Goal: Task Accomplishment & Management: Use online tool/utility

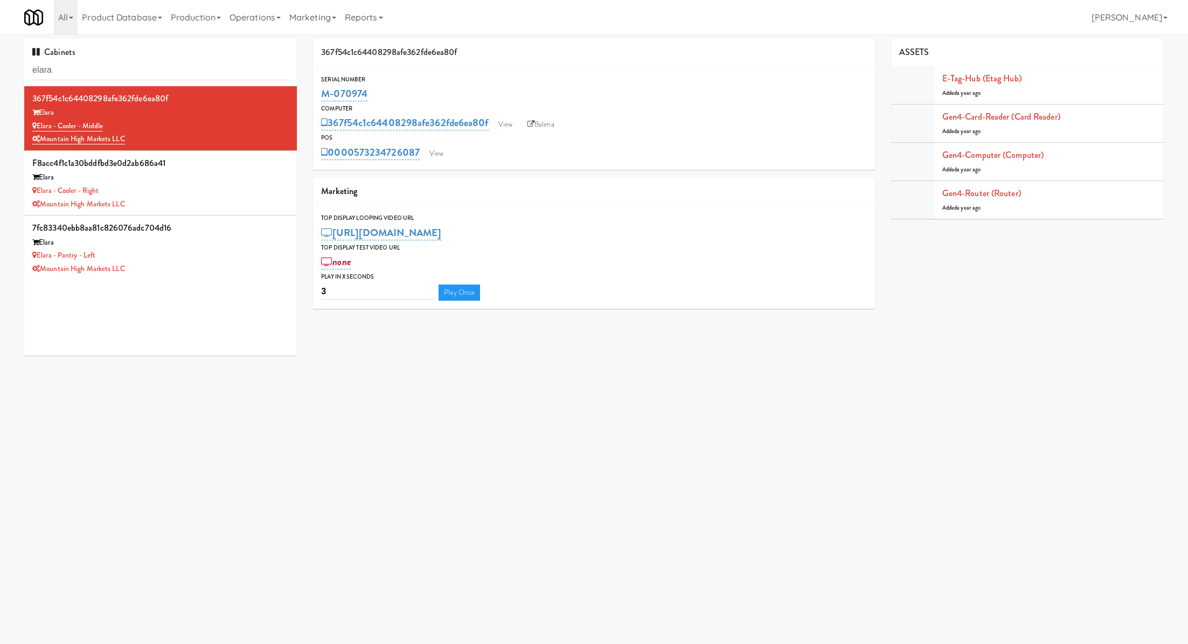
click at [226, 68] on input "elara" at bounding box center [160, 70] width 256 height 20
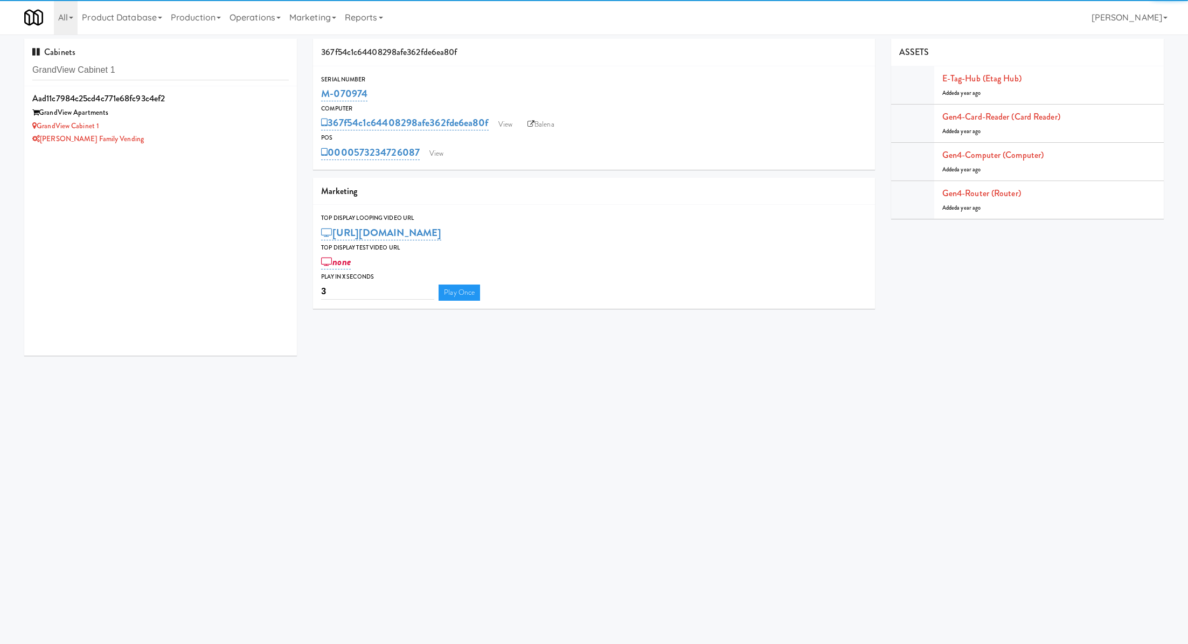
type input "GrandView Cabinet 1"
click at [232, 137] on div "[PERSON_NAME] Family Vending" at bounding box center [160, 139] width 256 height 13
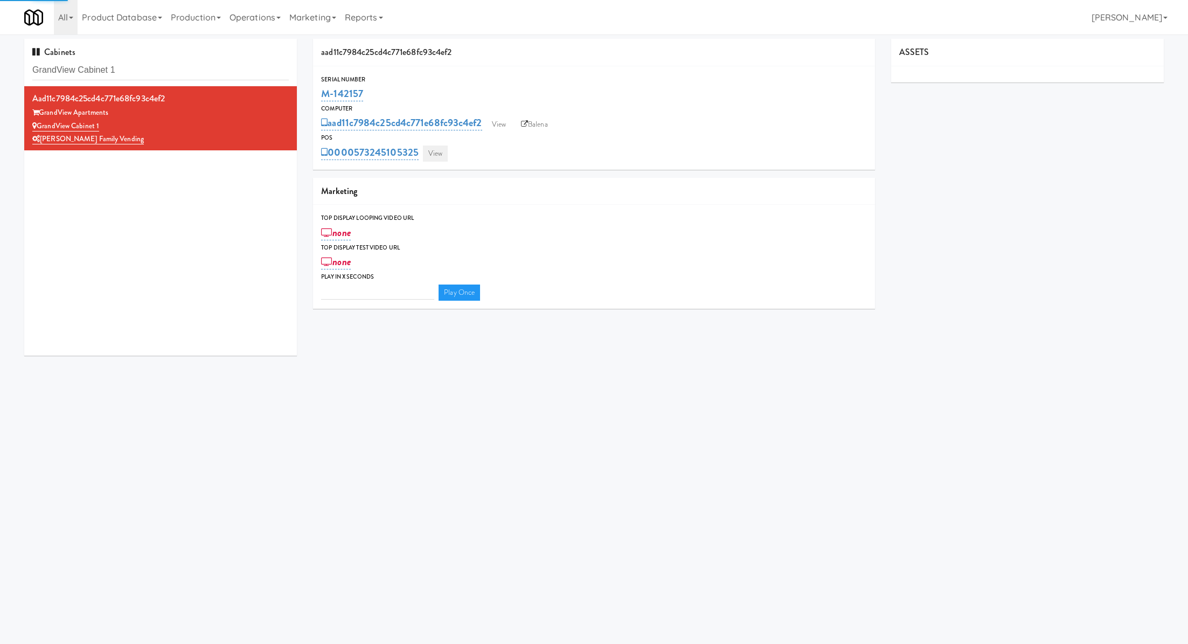
type input "3"
click at [438, 153] on link "View" at bounding box center [435, 153] width 25 height 16
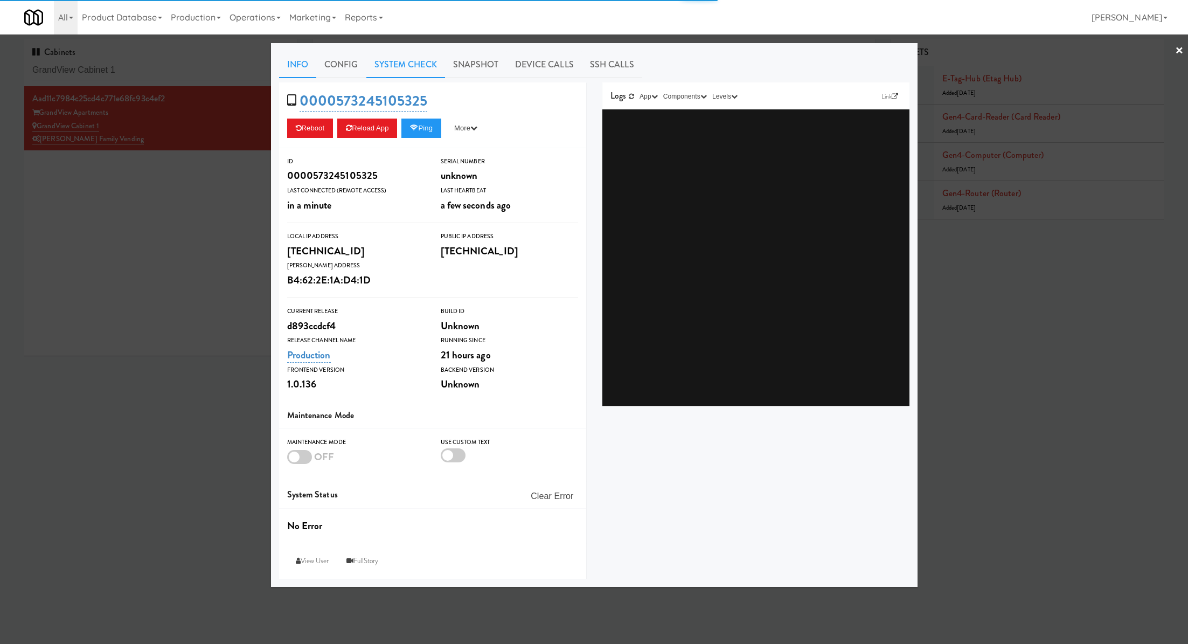
click at [421, 74] on link "System Check" at bounding box center [405, 64] width 79 height 27
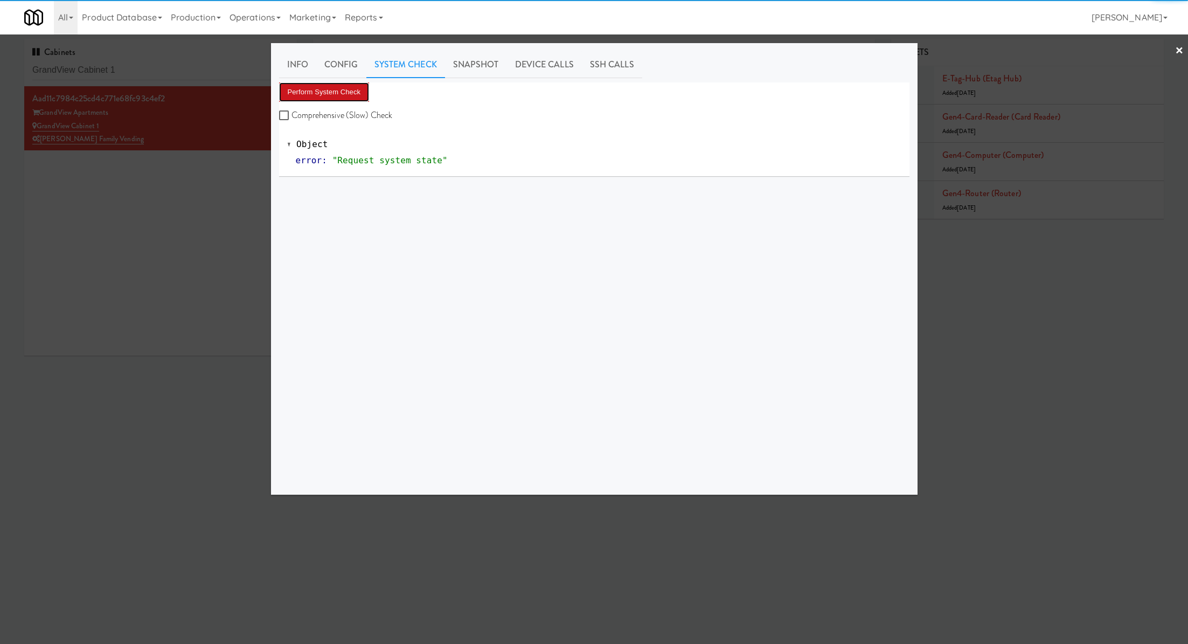
click at [362, 96] on button "Perform System Check" at bounding box center [324, 91] width 91 height 19
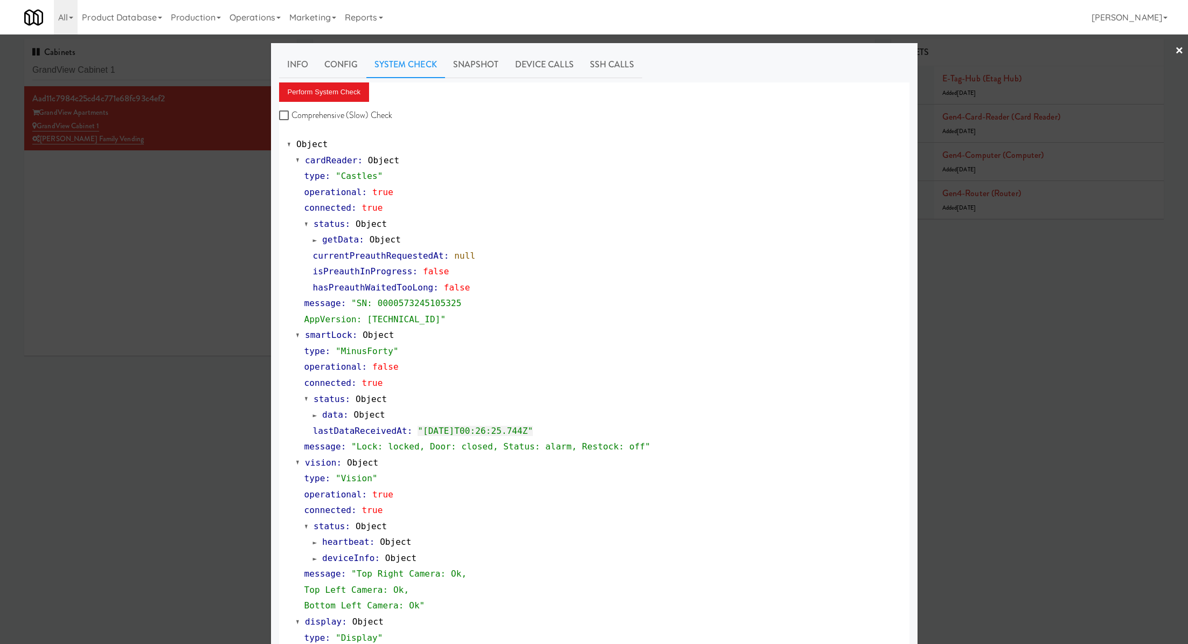
click at [161, 68] on div at bounding box center [594, 322] width 1188 height 644
click at [161, 68] on input "GrandView Cabinet 1" at bounding box center [160, 70] width 256 height 20
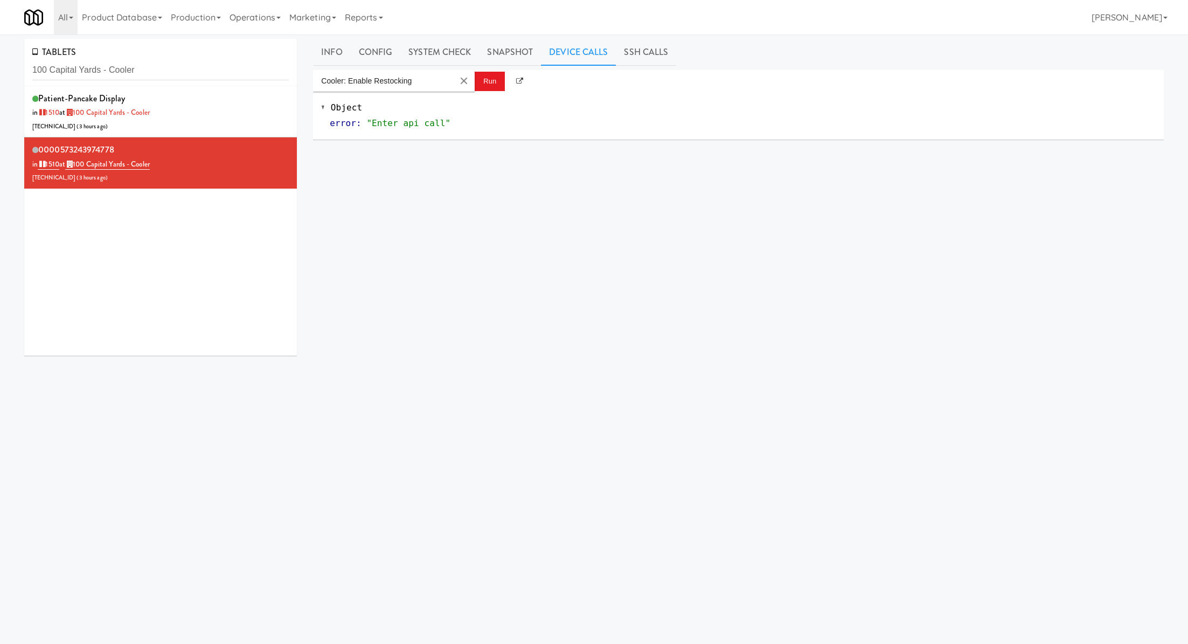
click at [84, 68] on input "100 Capital Yards - Cooler" at bounding box center [160, 70] width 256 height 20
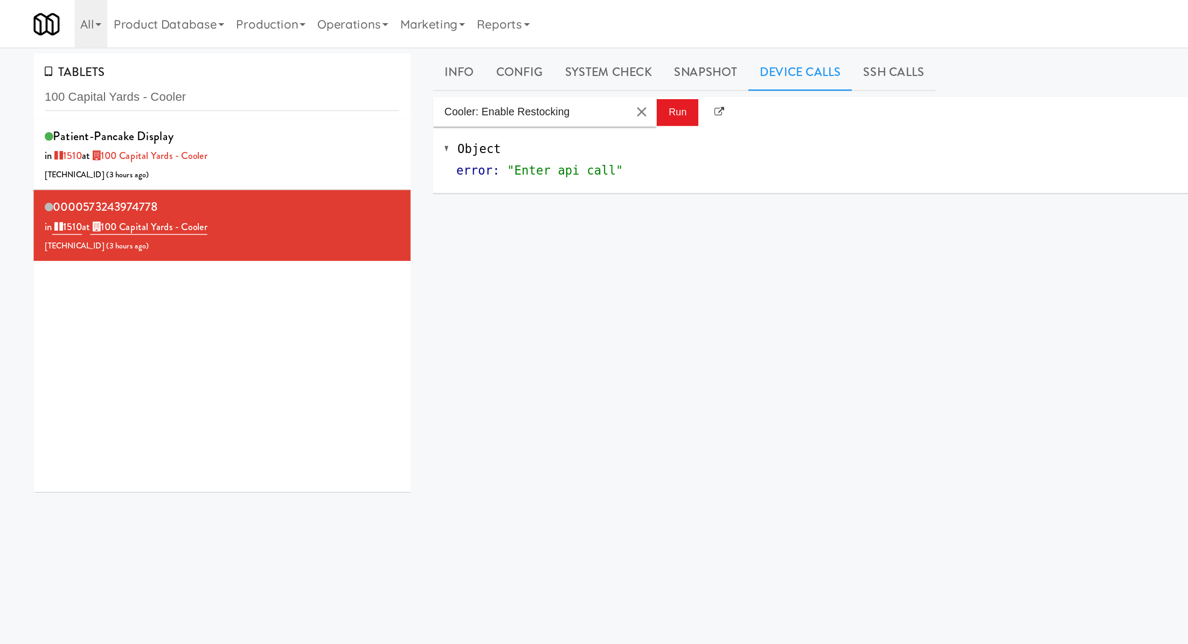
click at [84, 68] on input "100 Capital Yards - Cooler" at bounding box center [160, 70] width 256 height 20
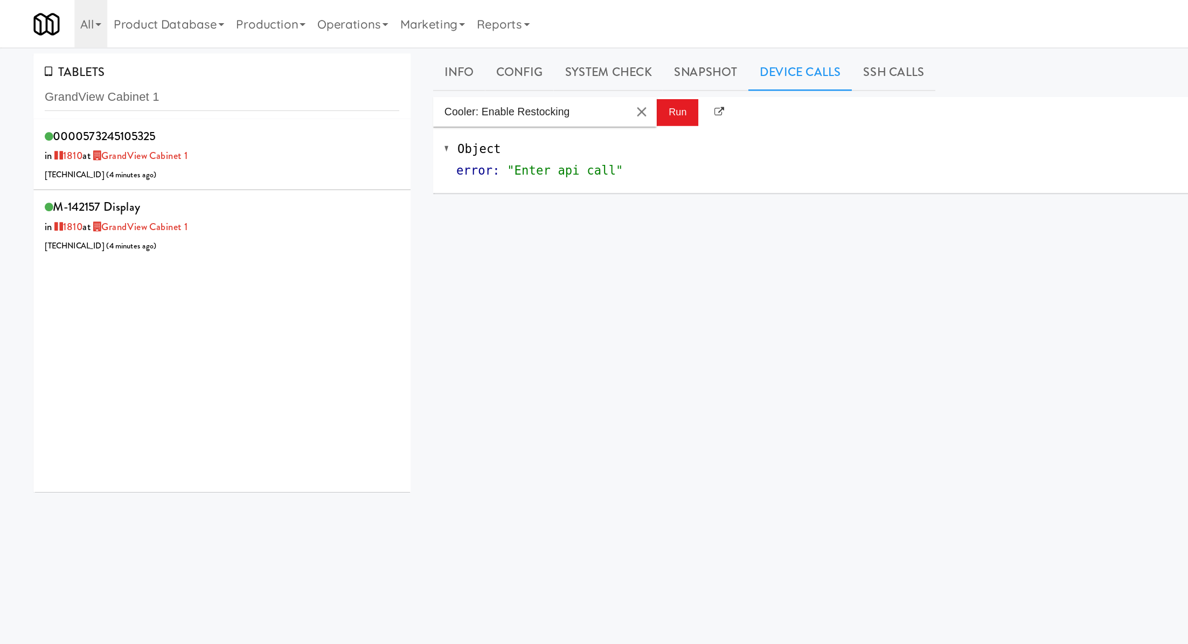
type input "GrandView Cabinet 1"
click at [224, 114] on div "0000573245105325 in [DATE] at [GEOGRAPHIC_DATA] Cabinet 1 [TECHNICAL_ID] ( 4 mi…" at bounding box center [160, 112] width 256 height 43
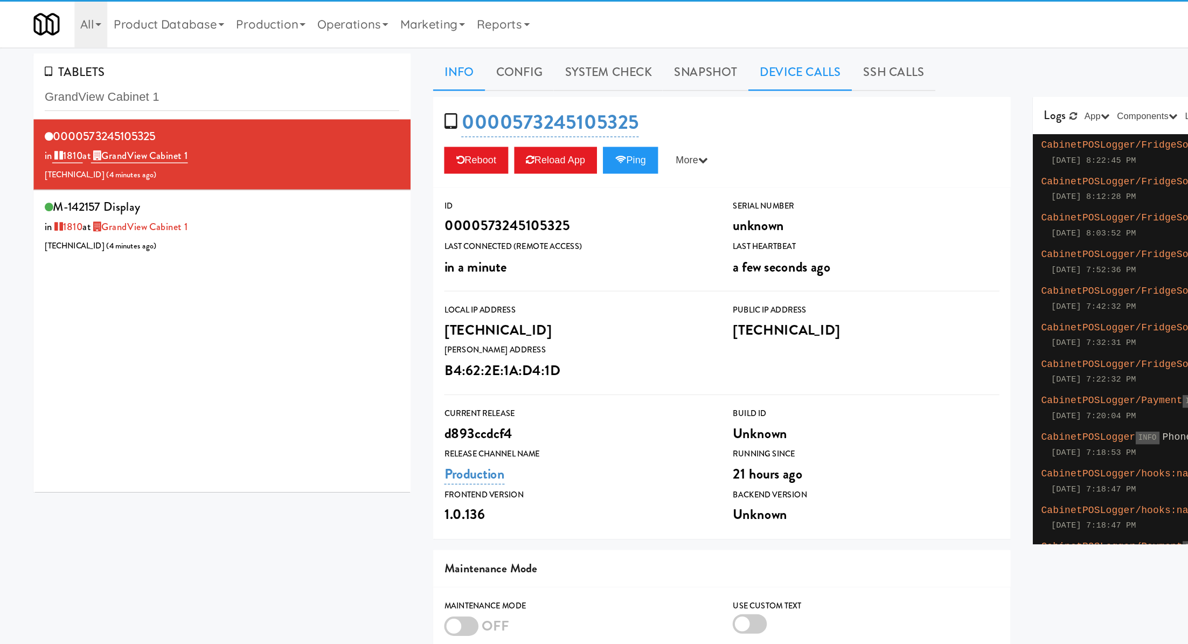
click at [572, 58] on link "Device Calls" at bounding box center [578, 52] width 75 height 27
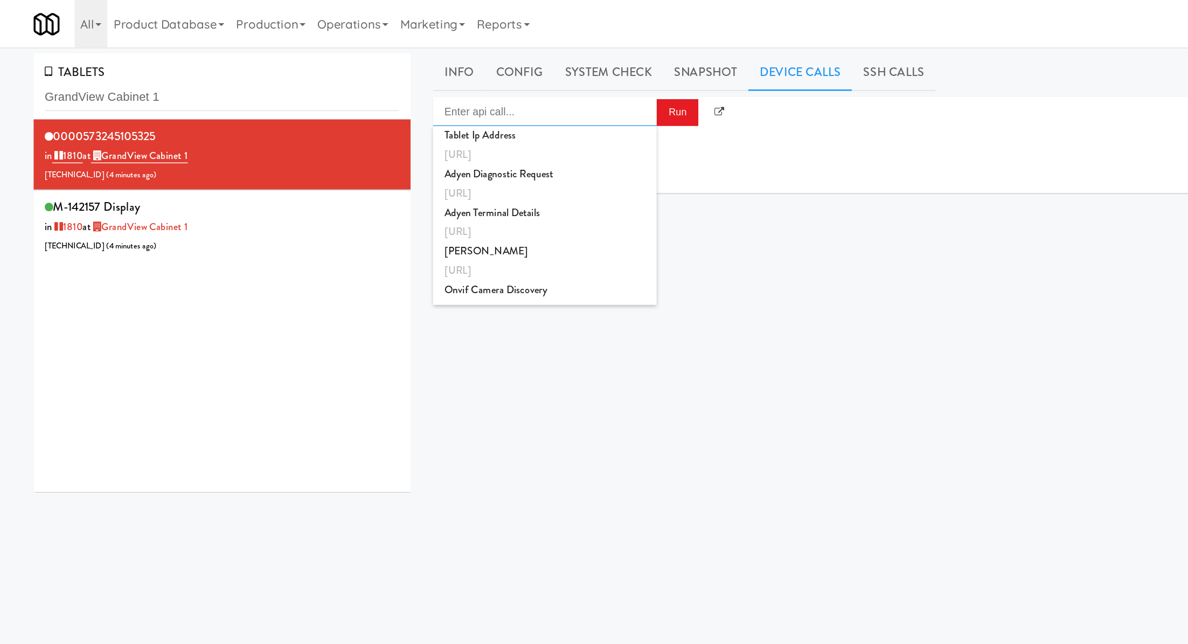
click at [405, 79] on input "Enter api call..." at bounding box center [394, 81] width 162 height 22
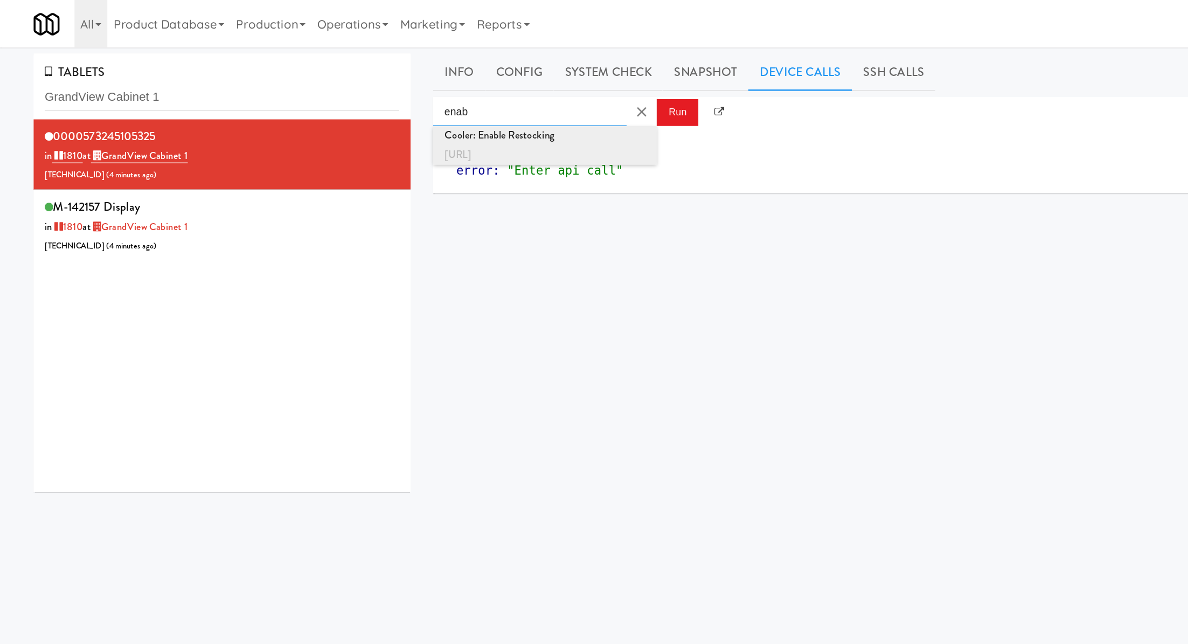
click at [405, 96] on div "Cooler: Enable Restocking" at bounding box center [393, 98] width 145 height 14
type input "Cooler: Enable Restocking"
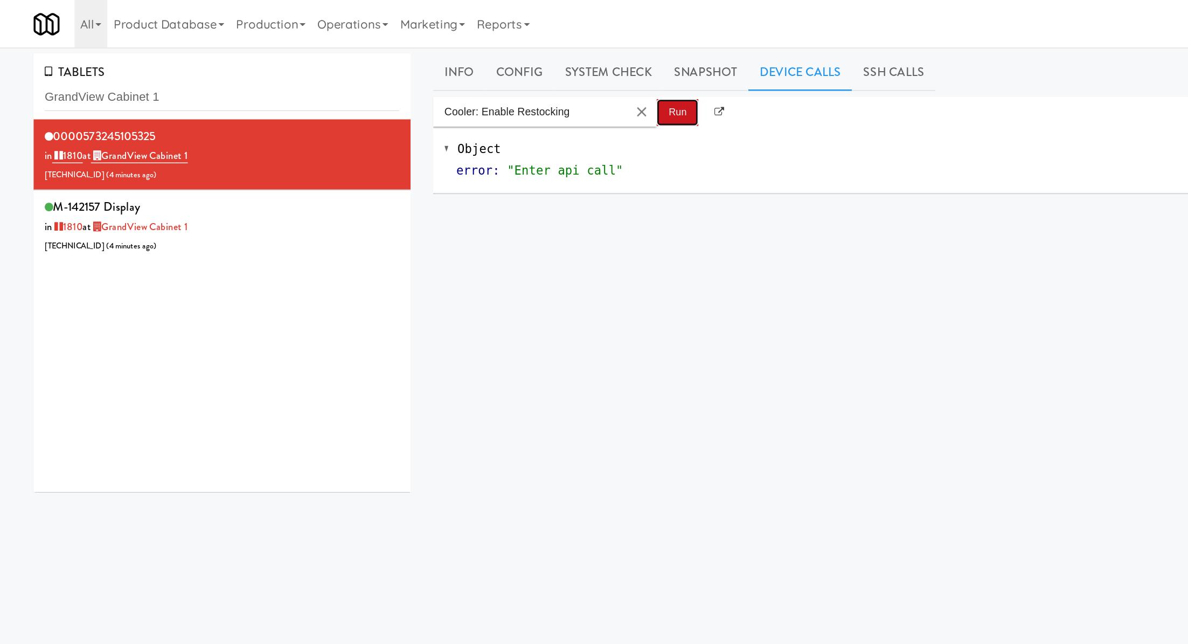
click at [484, 89] on button "Run" at bounding box center [490, 81] width 30 height 19
